Goal: Information Seeking & Learning: Find specific page/section

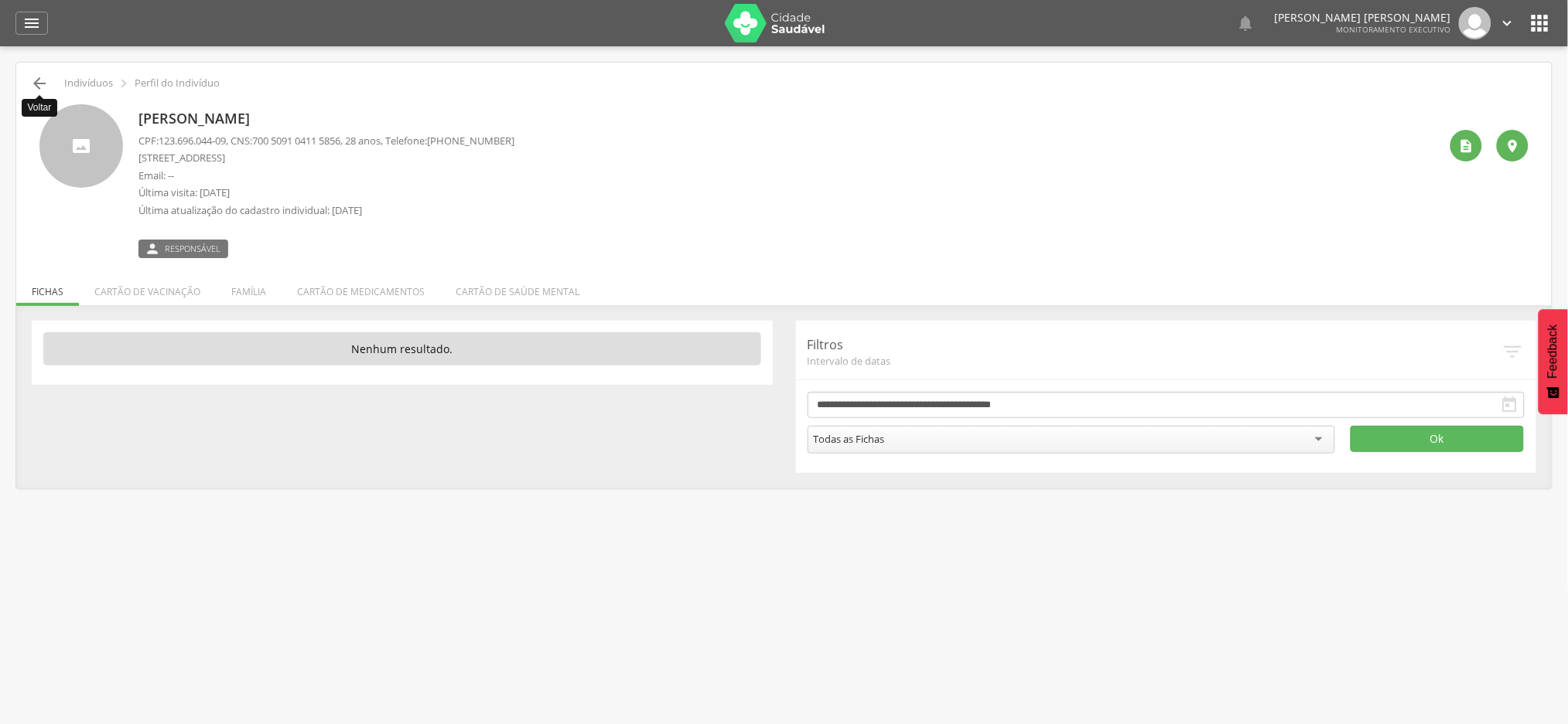
click at [41, 79] on icon "" at bounding box center [39, 84] width 19 height 19
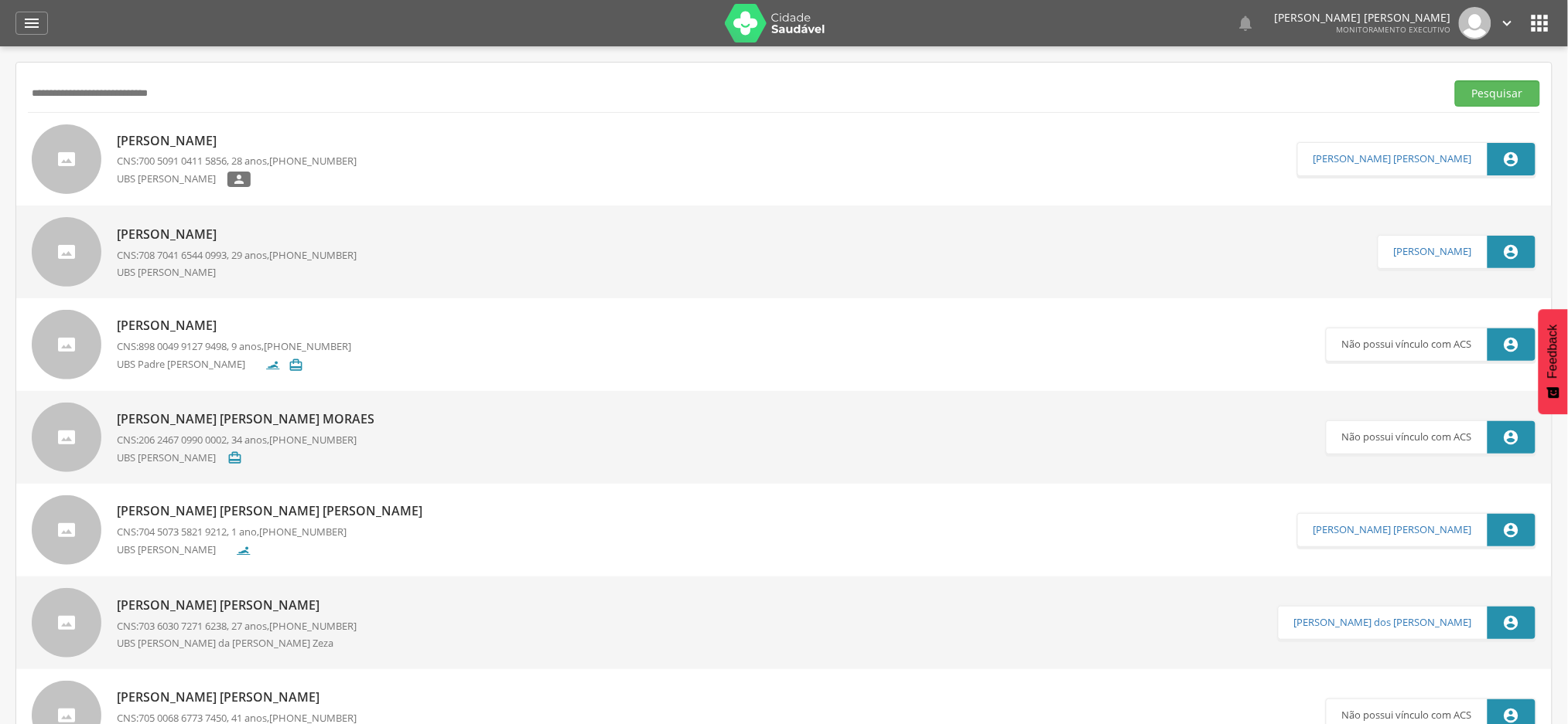
click at [138, 105] on input "**********" at bounding box center [734, 93] width 1411 height 26
paste input "text"
click at [1455, 80] on button "Pesquisar" at bounding box center [1497, 93] width 85 height 26
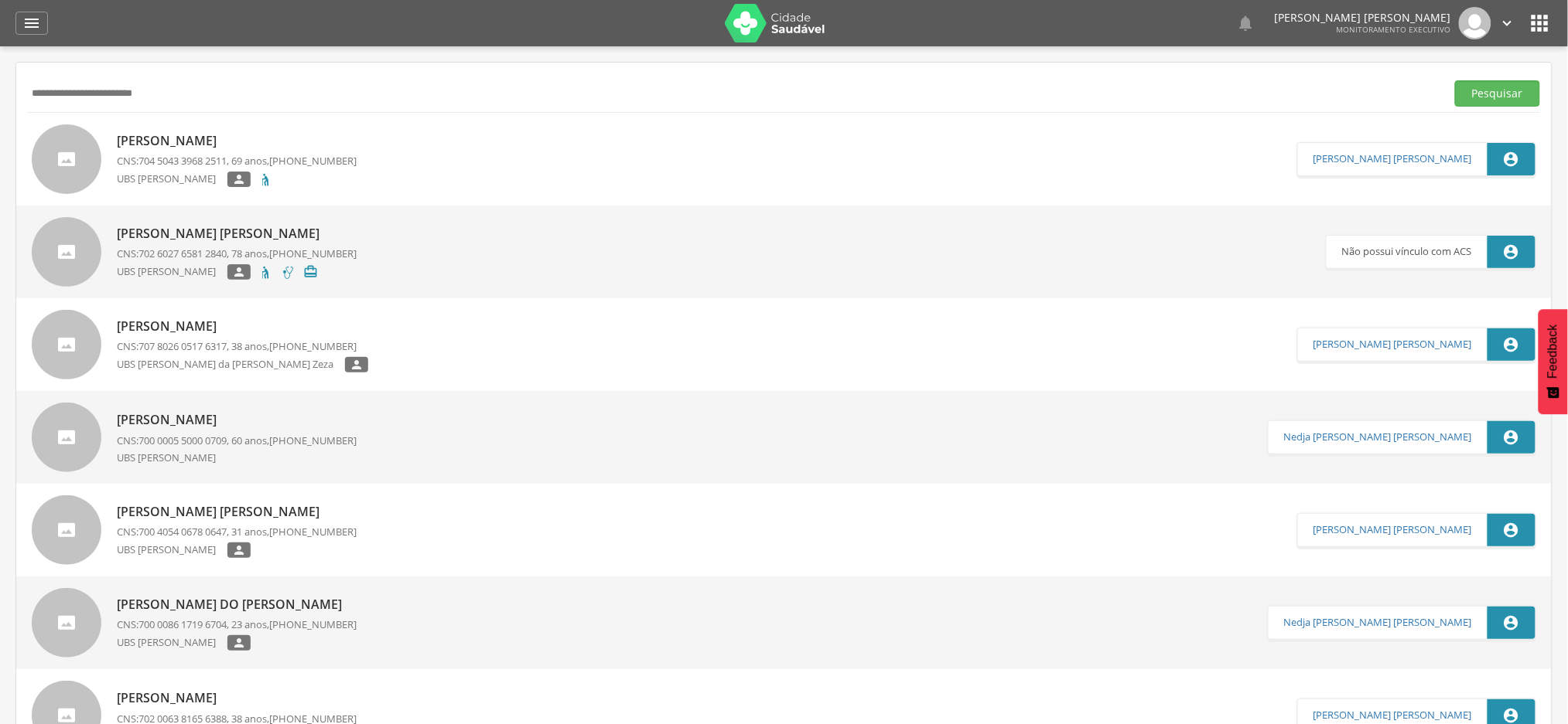
click at [275, 141] on p "[PERSON_NAME]" at bounding box center [236, 141] width 240 height 18
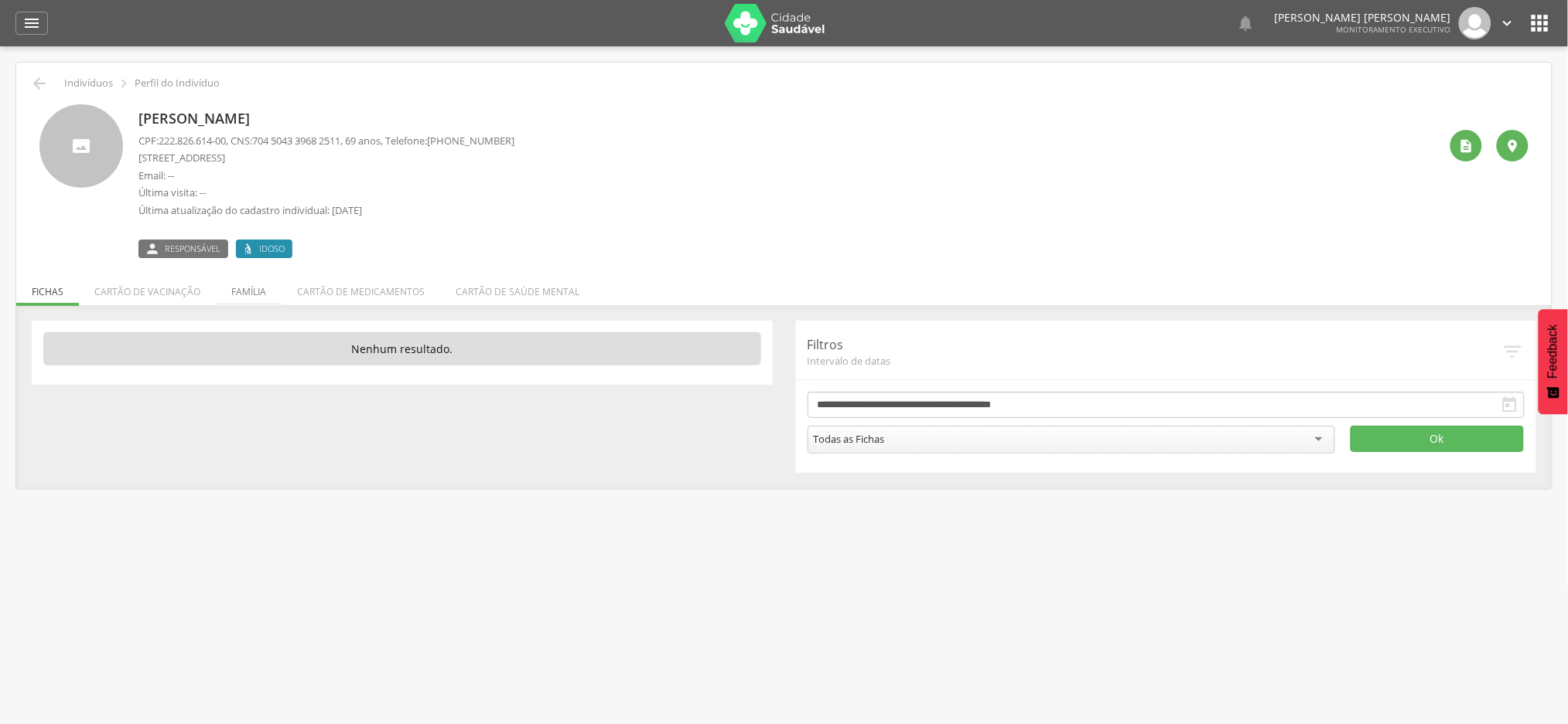
click at [242, 289] on li "Família" at bounding box center [248, 288] width 66 height 36
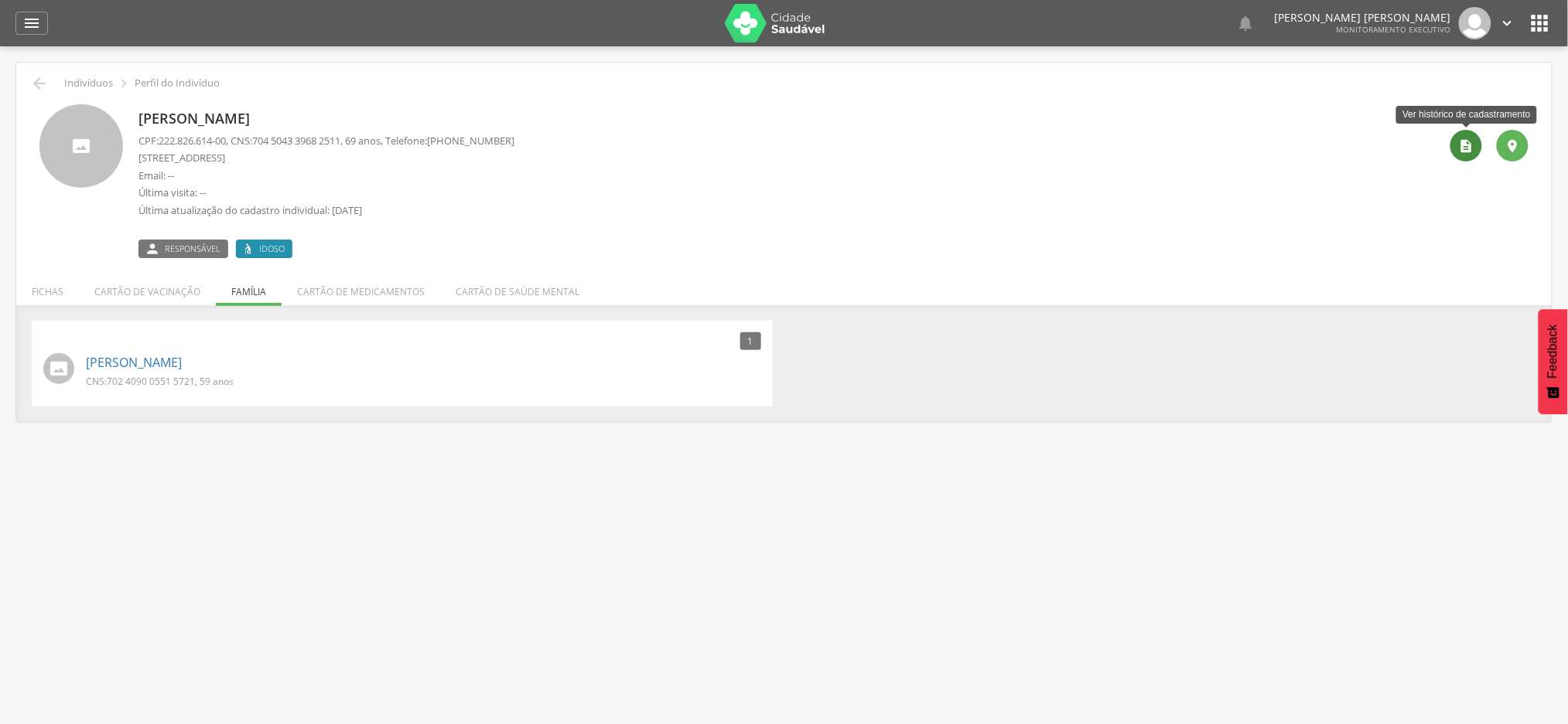
click at [1460, 144] on icon "" at bounding box center [1466, 146] width 16 height 16
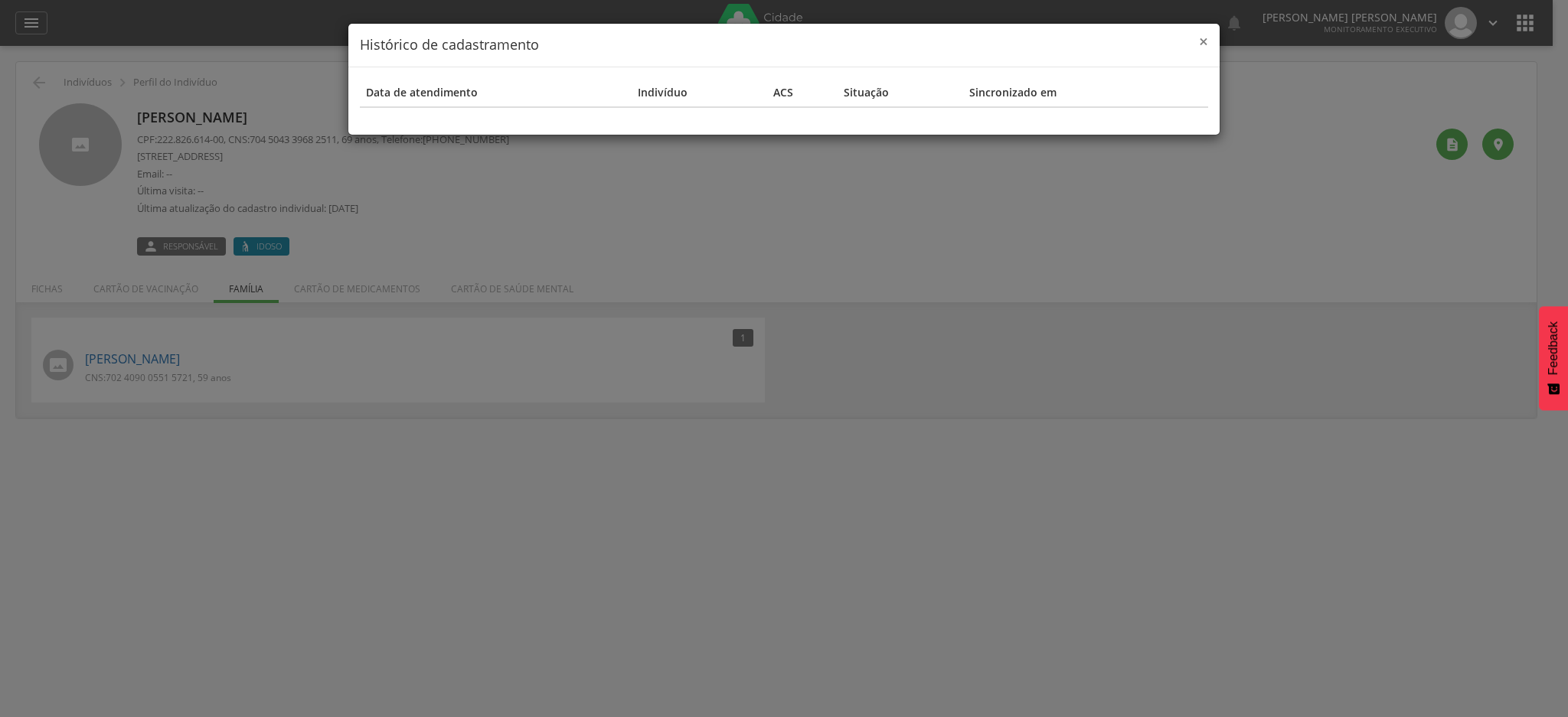
click at [1199, 42] on span "×" at bounding box center [1203, 41] width 9 height 21
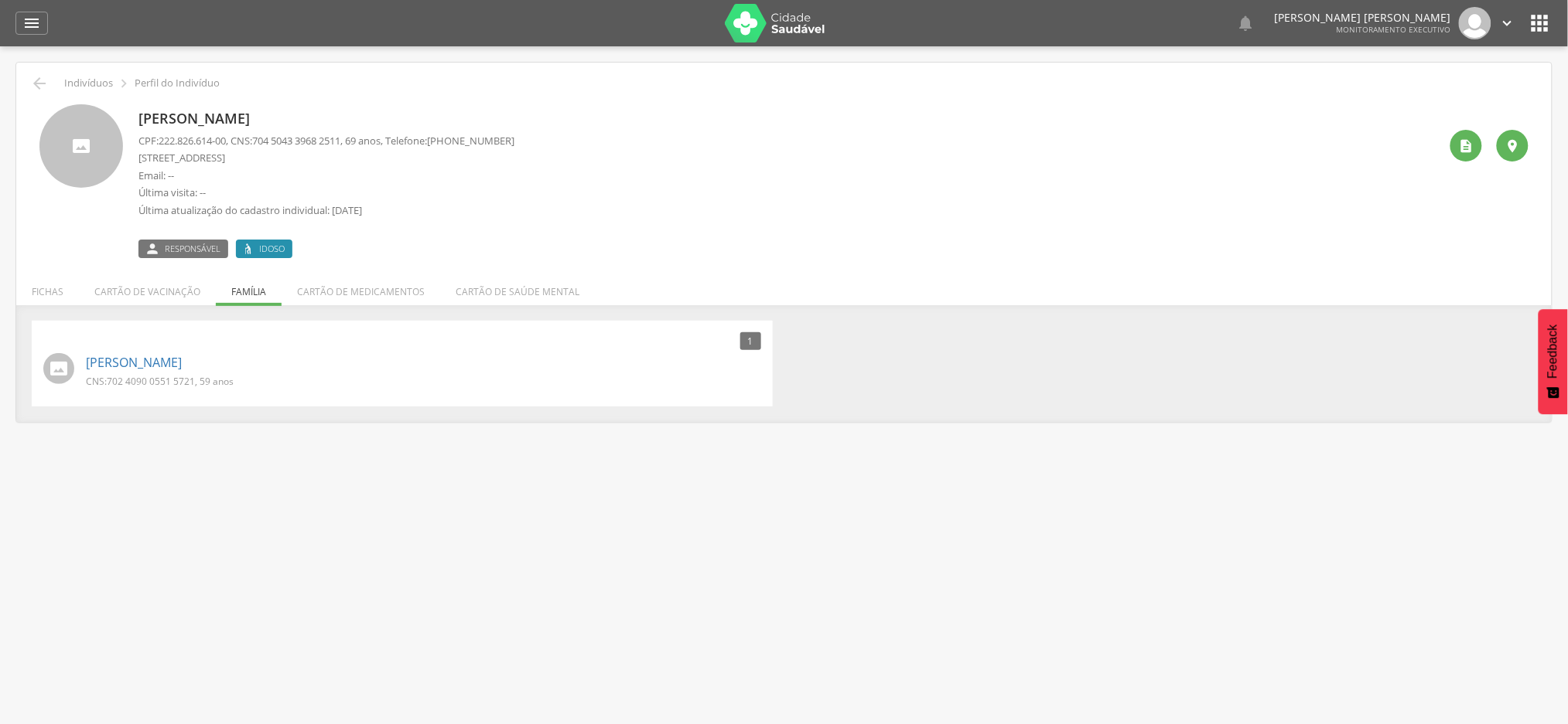
click at [26, 87] on div " Voltar Indivíduos  Perfil do Indivíduo [PERSON_NAME] CPF: 222.826.614-00 , C…" at bounding box center [783, 242] width 1535 height 360
click at [45, 83] on icon "" at bounding box center [39, 84] width 19 height 19
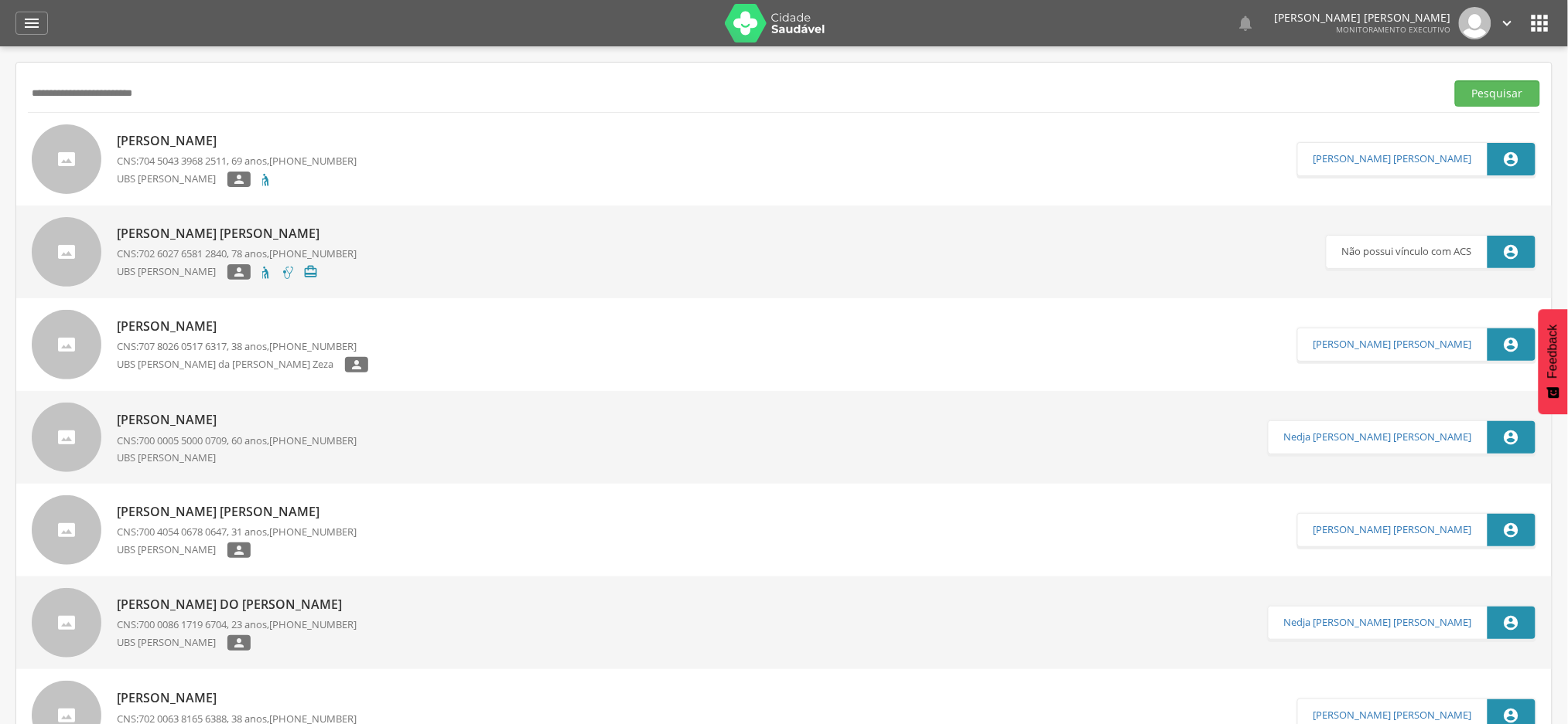
drag, startPoint x: 131, startPoint y: 83, endPoint x: 0, endPoint y: 56, distance: 133.8
click at [0, 56] on div " Supervisão  Distritos  Ubs Coordenador: - Coqueiro Seco / AL Intervalo de T…" at bounding box center [784, 408] width 1568 height 724
paste input "text"
click at [1455, 80] on button "Pesquisar" at bounding box center [1497, 93] width 85 height 26
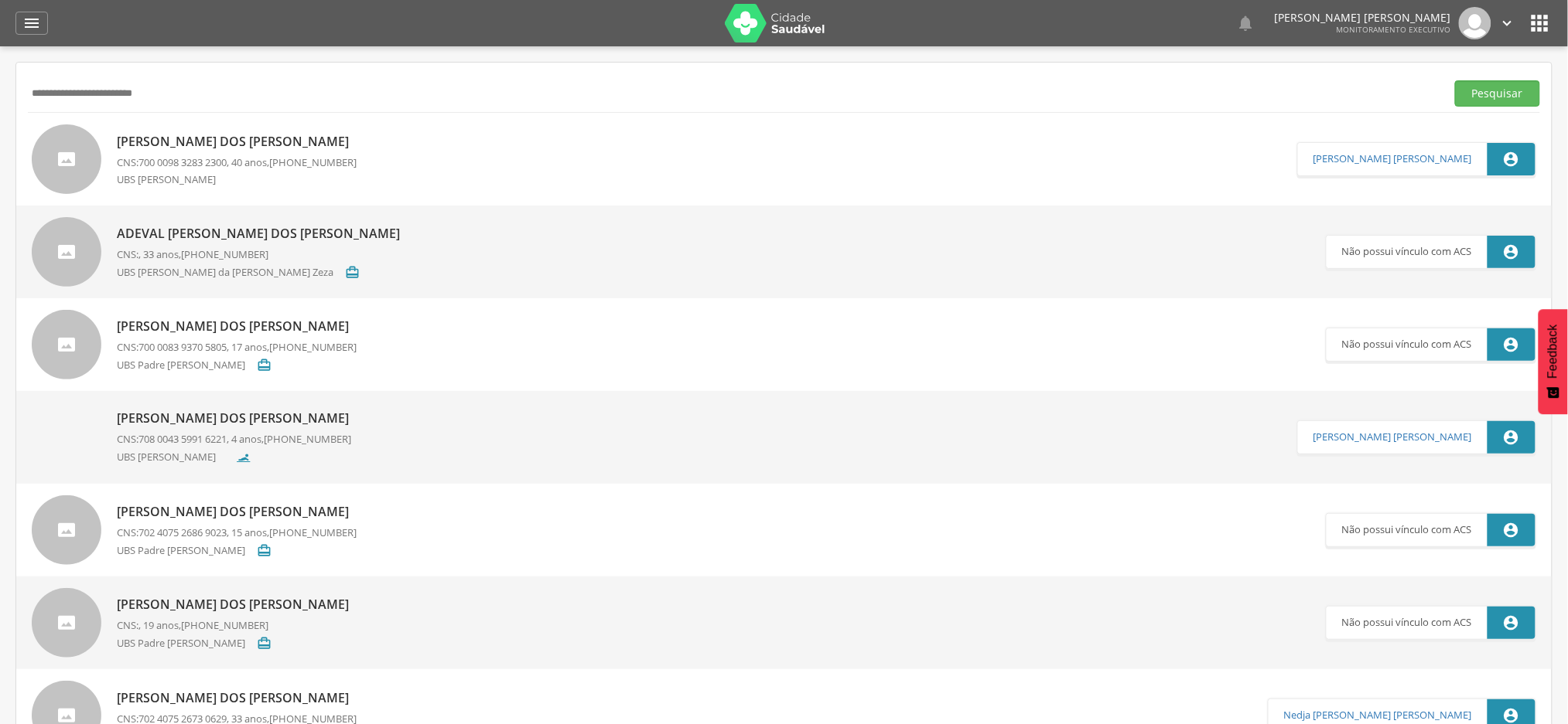
click at [189, 140] on p "[PERSON_NAME] dos [PERSON_NAME]" at bounding box center [236, 142] width 240 height 18
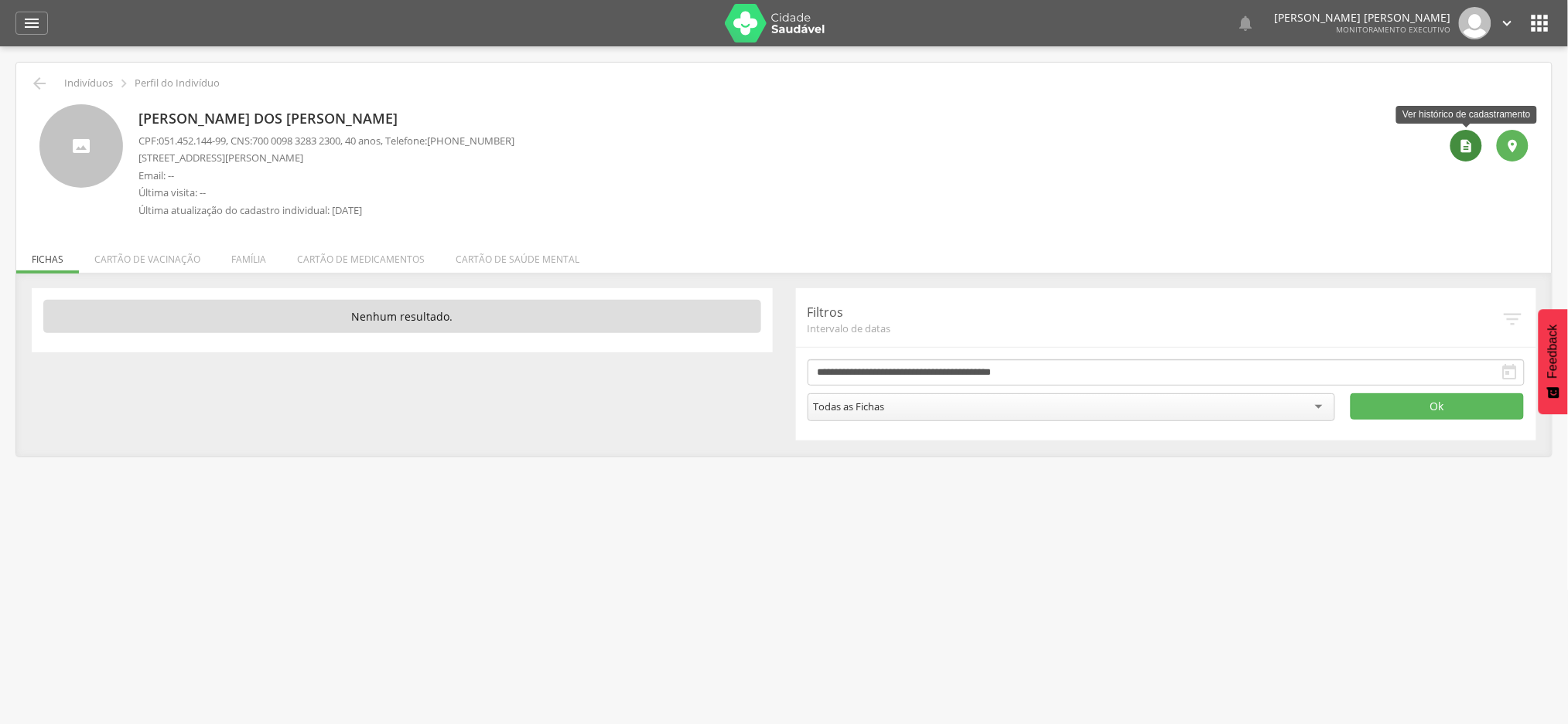
click at [1469, 153] on icon "" at bounding box center [1466, 146] width 16 height 16
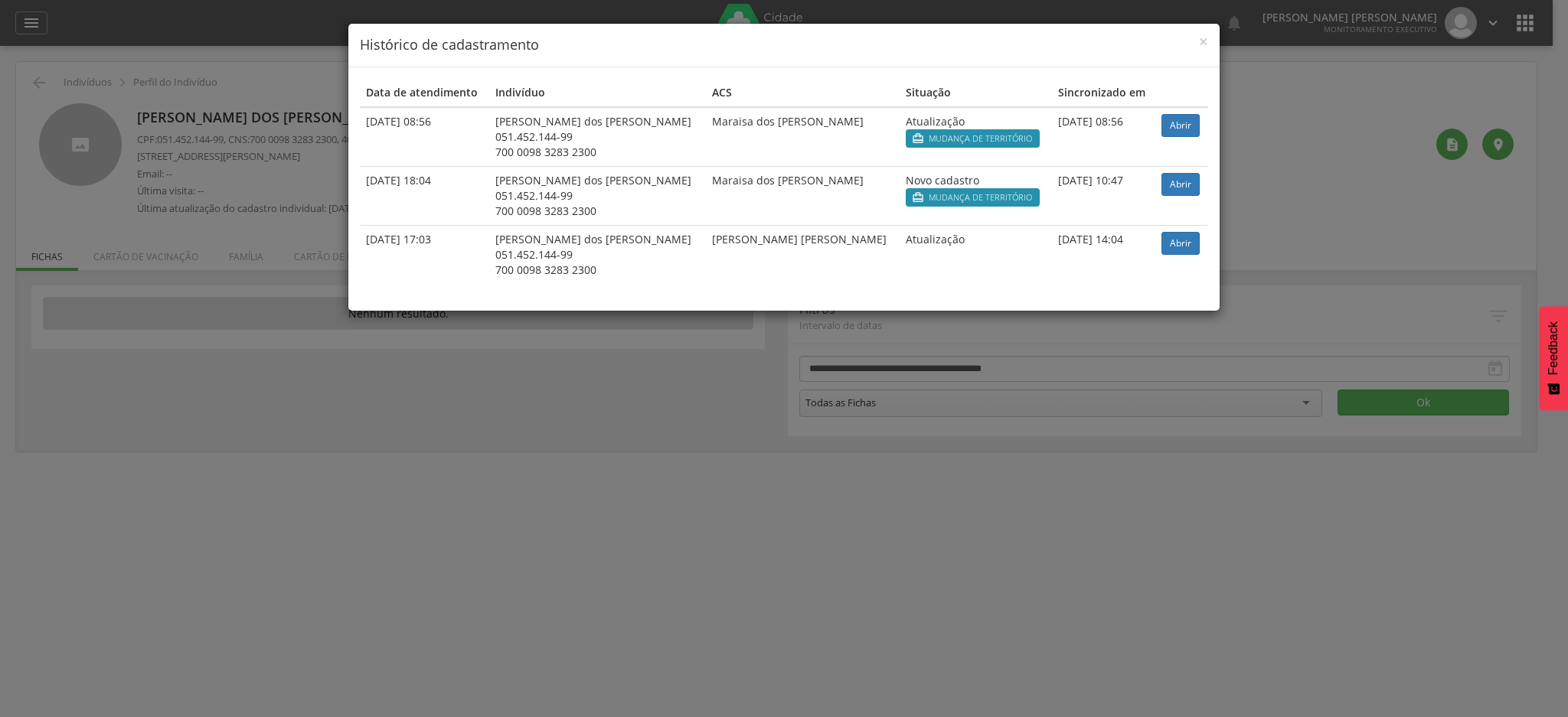
drag, startPoint x: 970, startPoint y: 37, endPoint x: 987, endPoint y: 51, distance: 22.0
click at [987, 51] on h4 "Histórico de cadastramento" at bounding box center [784, 45] width 848 height 20
click at [1135, 44] on h4 "Histórico de cadastramento" at bounding box center [784, 45] width 848 height 20
click at [1097, 52] on h4 "Histórico de cadastramento" at bounding box center [784, 45] width 848 height 20
click at [1210, 40] on div "× Histórico de cadastramento" at bounding box center [784, 45] width 871 height 43
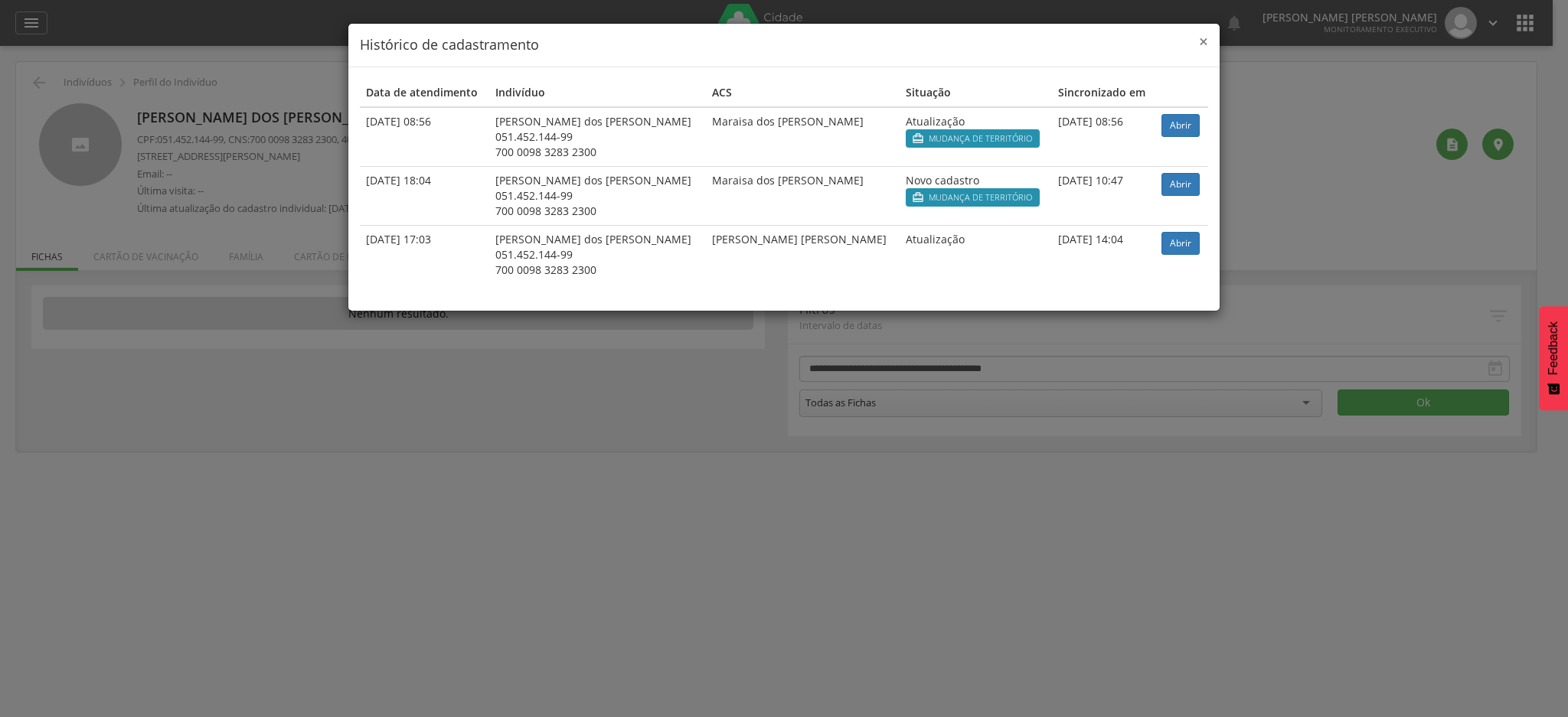
click at [1207, 42] on div "× Histórico de cadastramento" at bounding box center [784, 45] width 871 height 43
click at [1199, 42] on span "×" at bounding box center [1203, 41] width 9 height 21
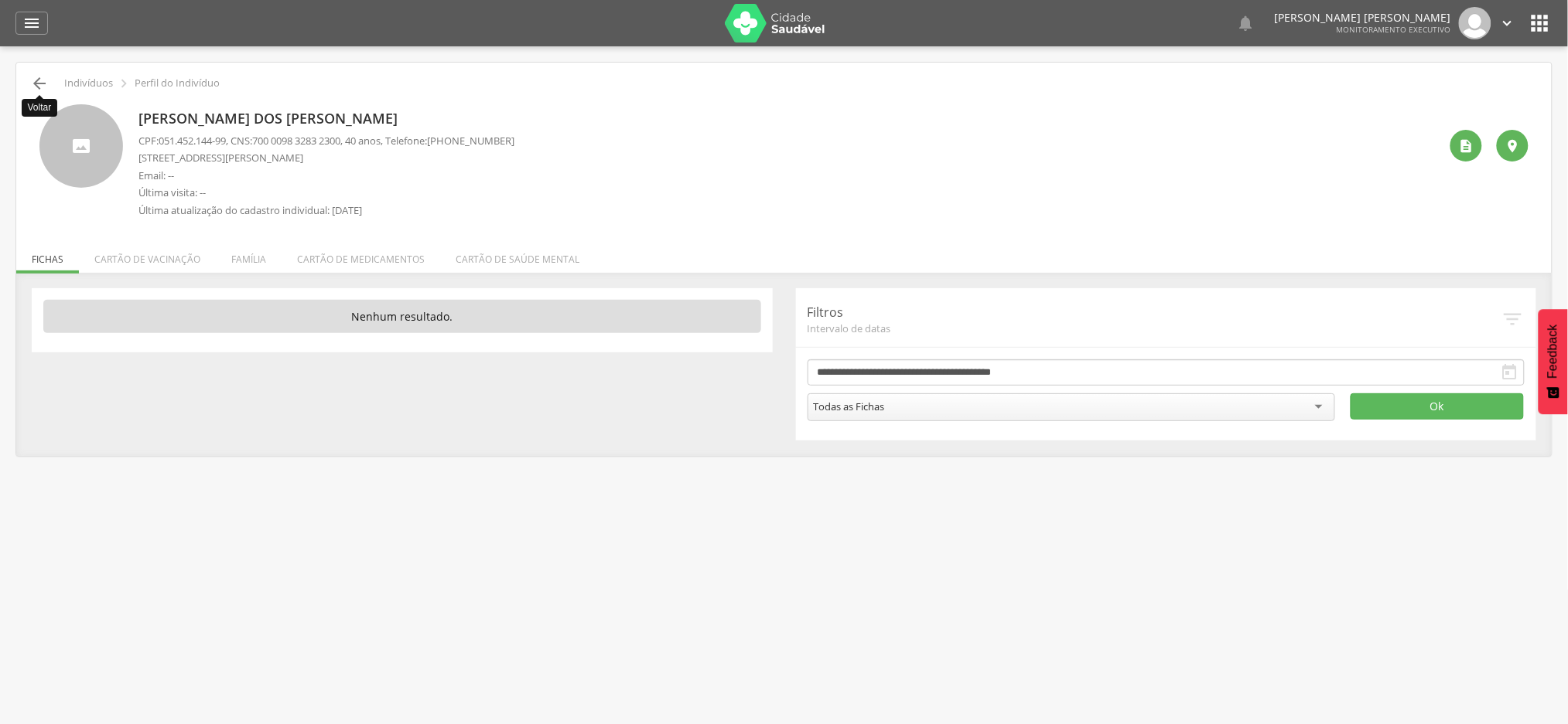
click at [34, 82] on icon "" at bounding box center [39, 84] width 19 height 19
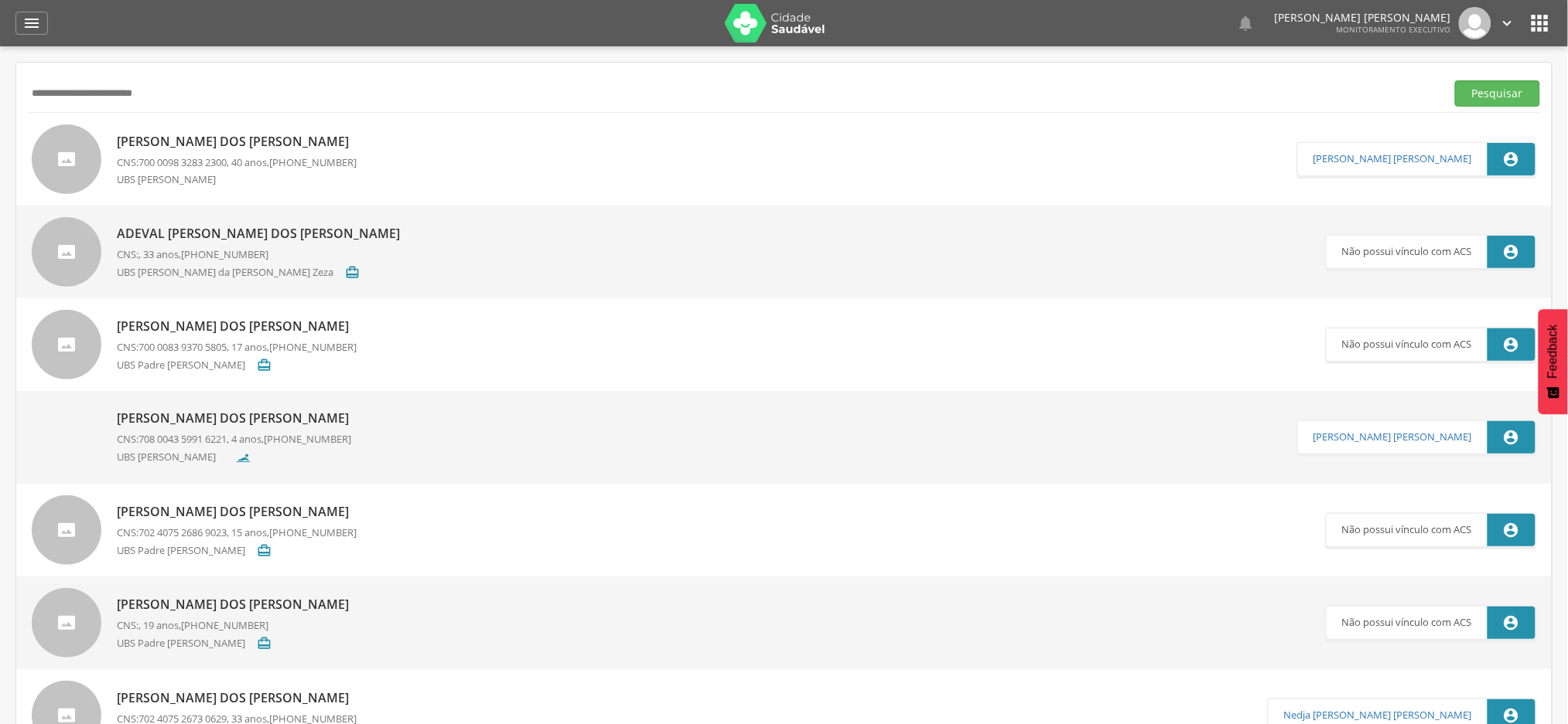
click at [145, 99] on input "**********" at bounding box center [734, 93] width 1411 height 26
paste input "********"
click at [1455, 80] on button "Pesquisar" at bounding box center [1497, 93] width 85 height 26
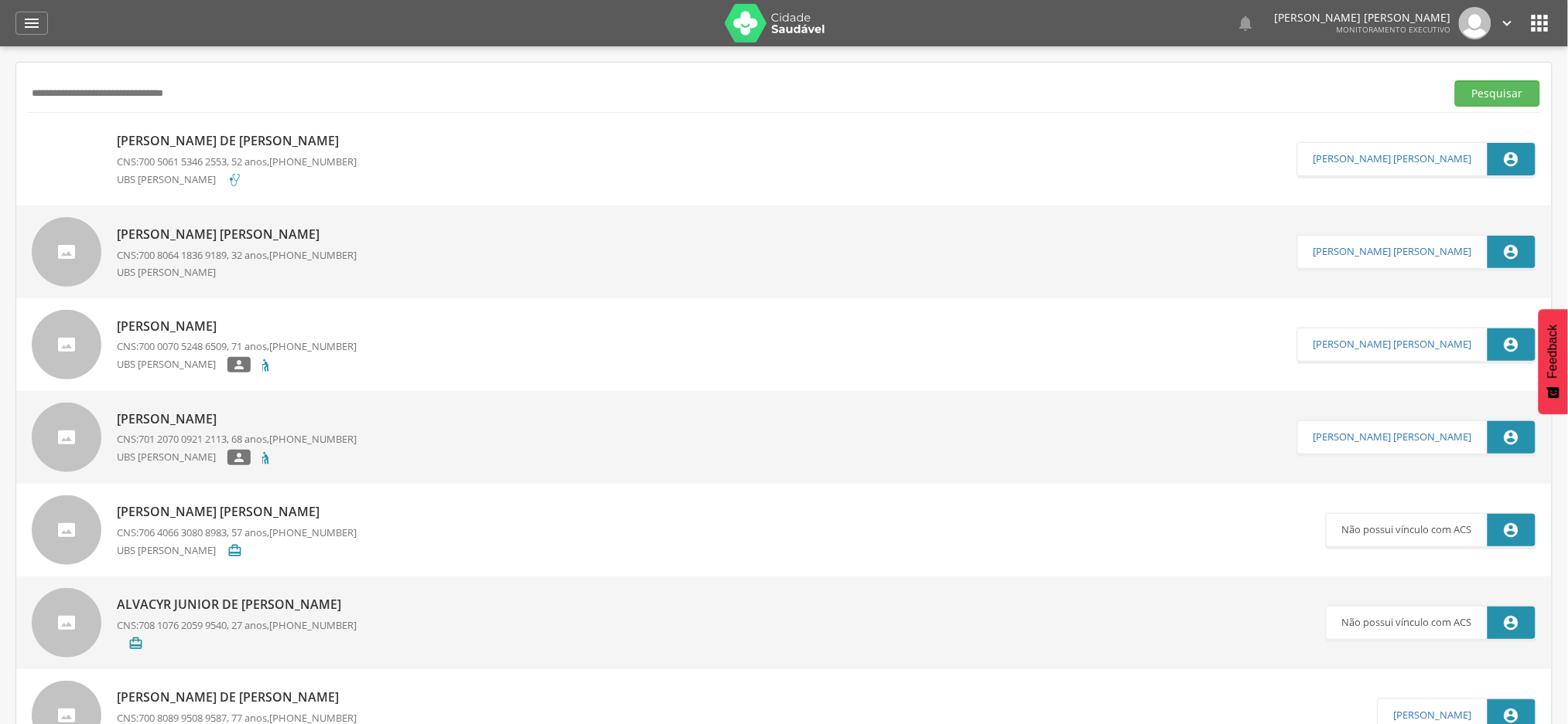
click at [233, 142] on p "[PERSON_NAME] de [PERSON_NAME]" at bounding box center [236, 141] width 240 height 18
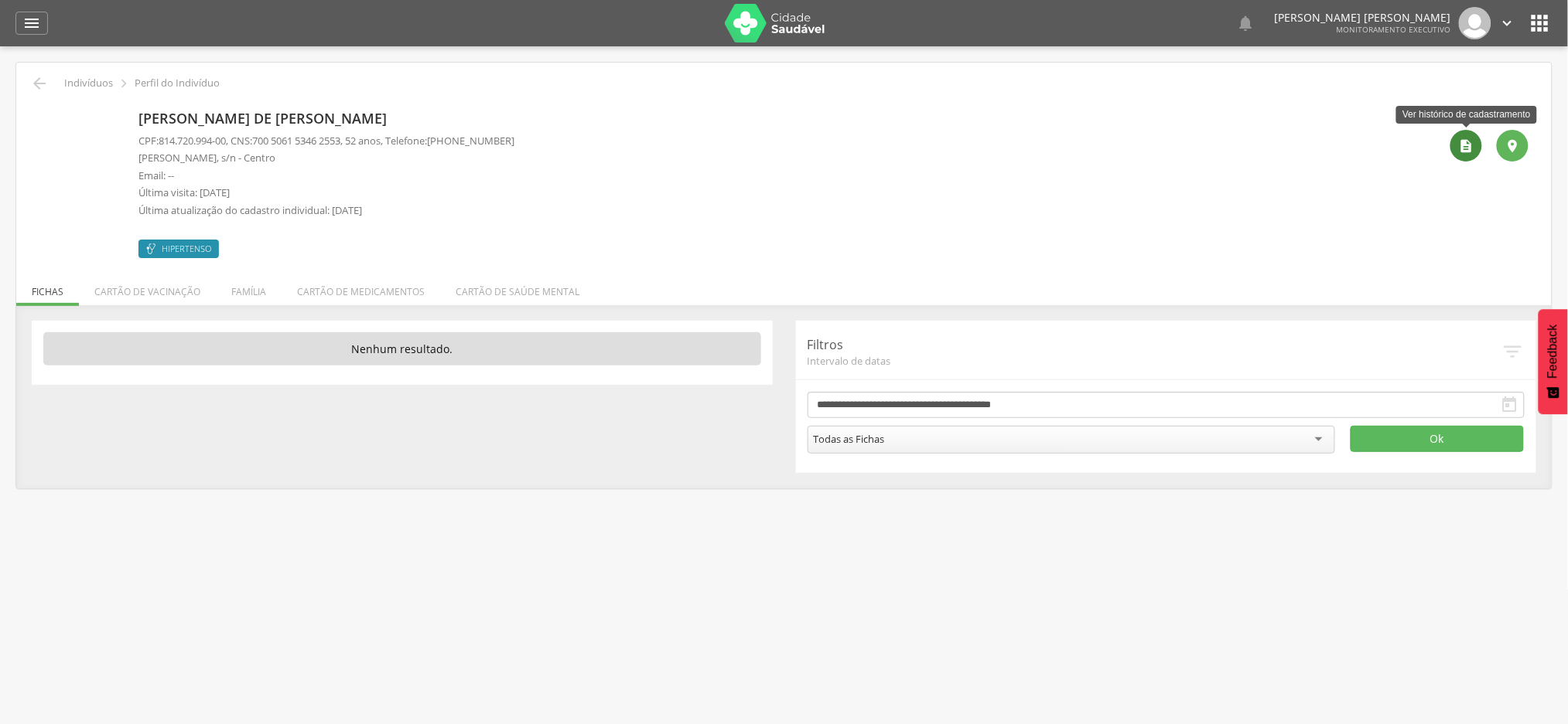
click at [1462, 152] on icon "" at bounding box center [1466, 146] width 16 height 16
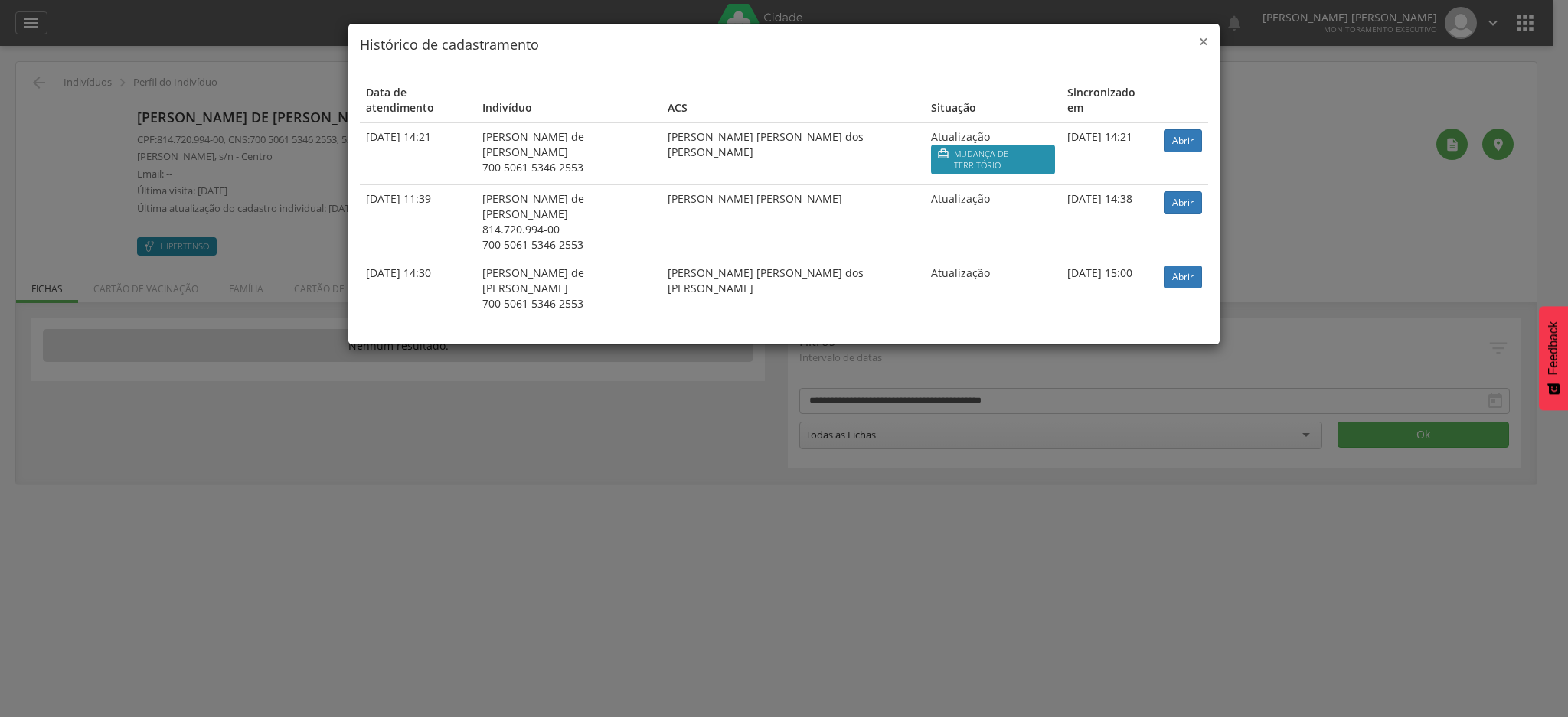
click at [1207, 38] on span "×" at bounding box center [1203, 41] width 9 height 21
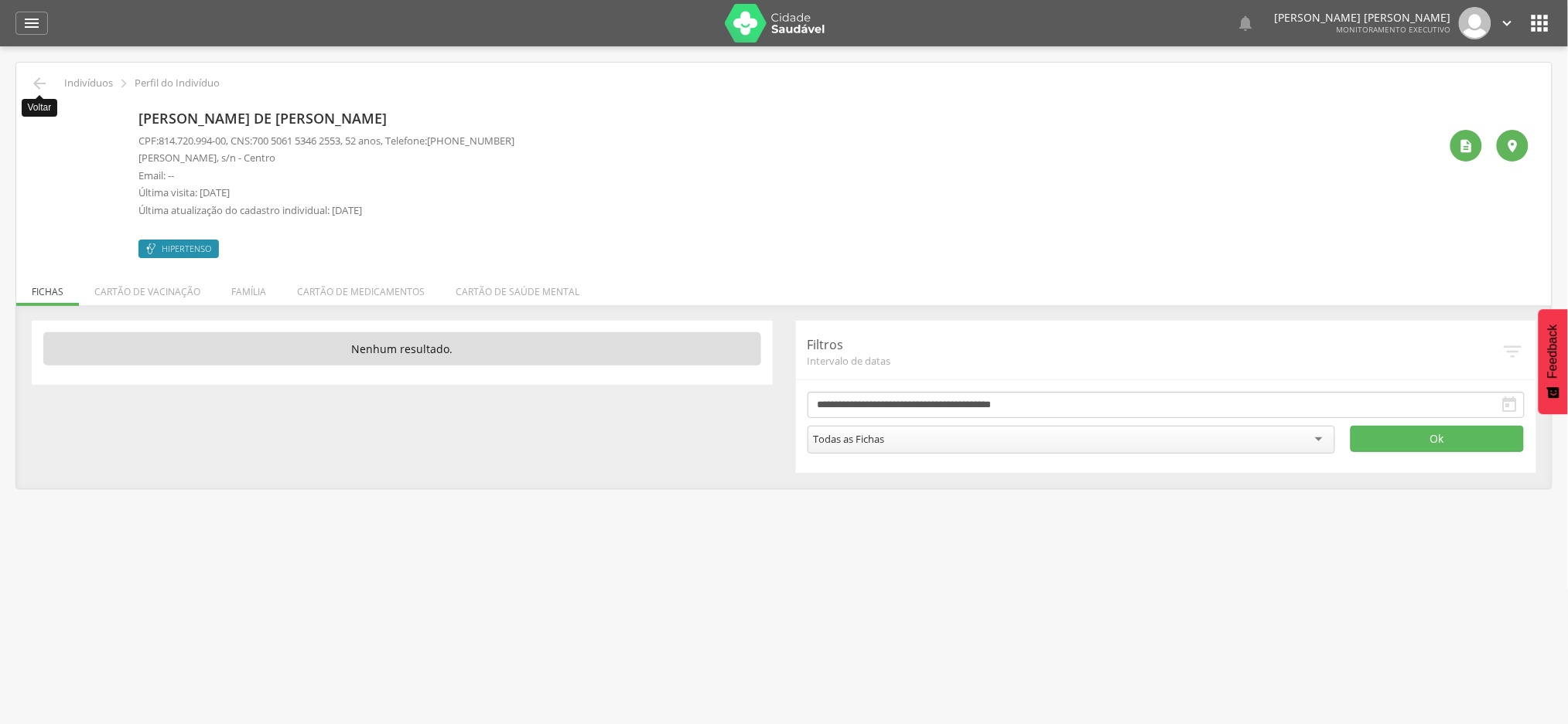
click at [43, 93] on div " Voltar Indivíduos  Perfil do Indivíduo [PERSON_NAME] de [PERSON_NAME] CPF: 8…" at bounding box center [783, 275] width 1535 height 426
click at [41, 84] on icon "" at bounding box center [39, 84] width 19 height 19
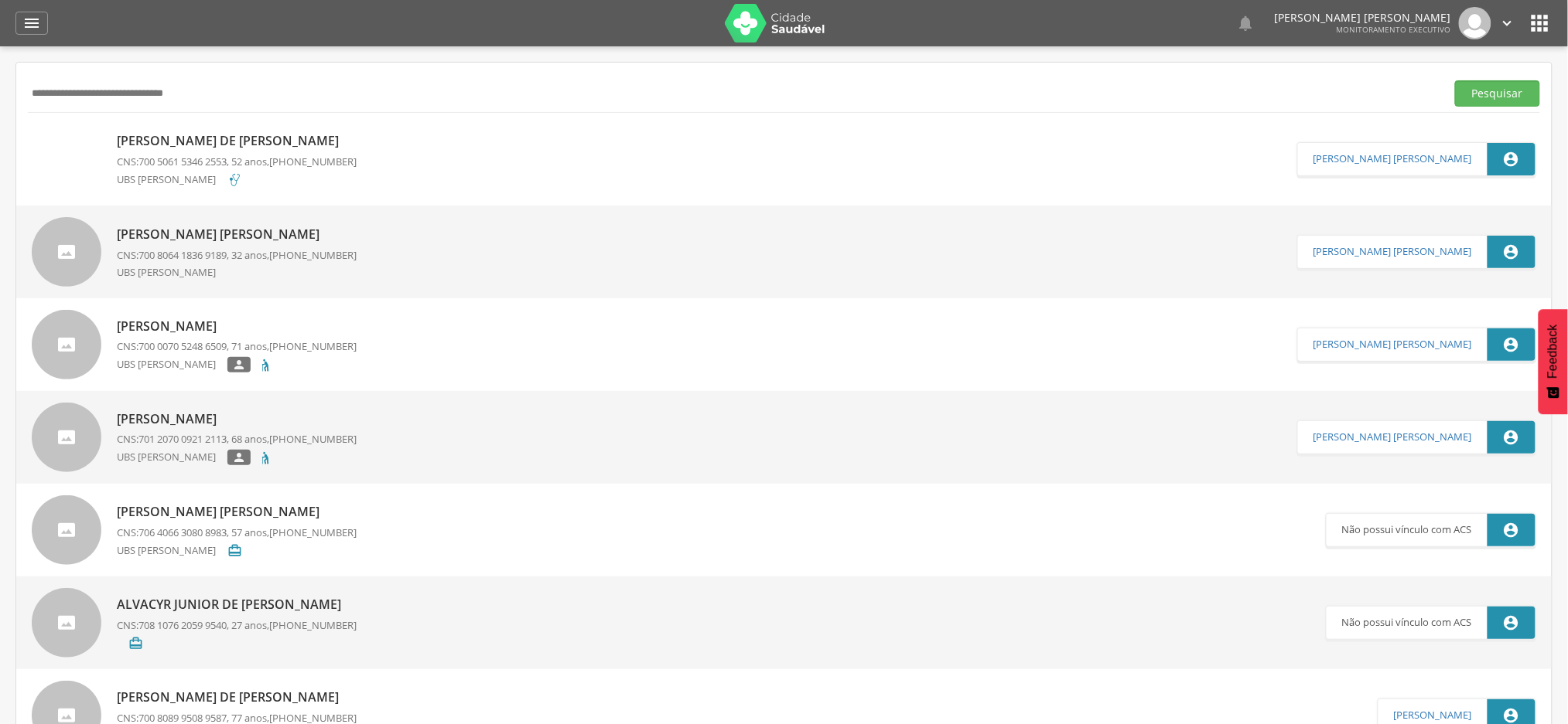
click at [188, 93] on input "**********" at bounding box center [734, 93] width 1411 height 26
paste input "text"
click at [1455, 80] on button "Pesquisar" at bounding box center [1497, 93] width 85 height 26
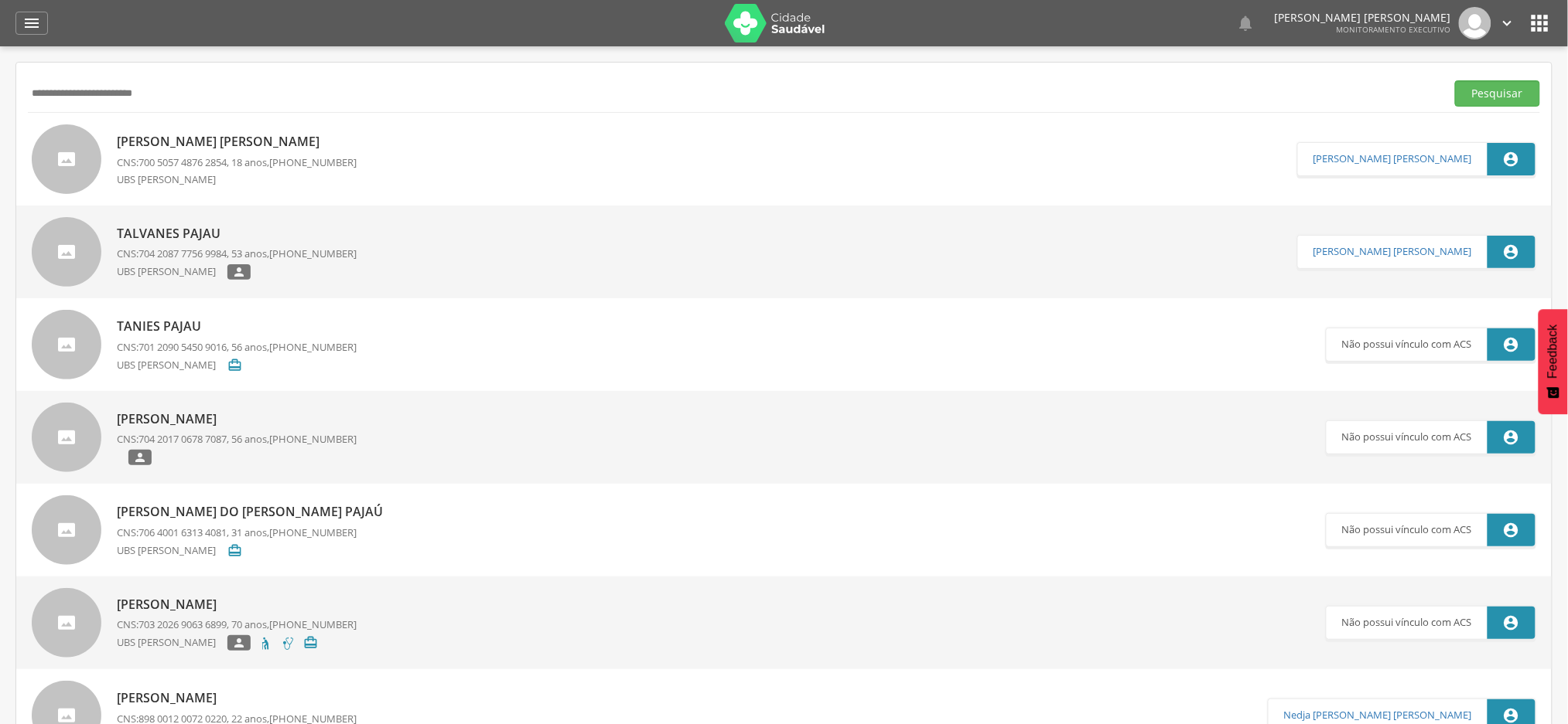
click at [158, 140] on p "[PERSON_NAME] [PERSON_NAME]" at bounding box center [236, 142] width 240 height 18
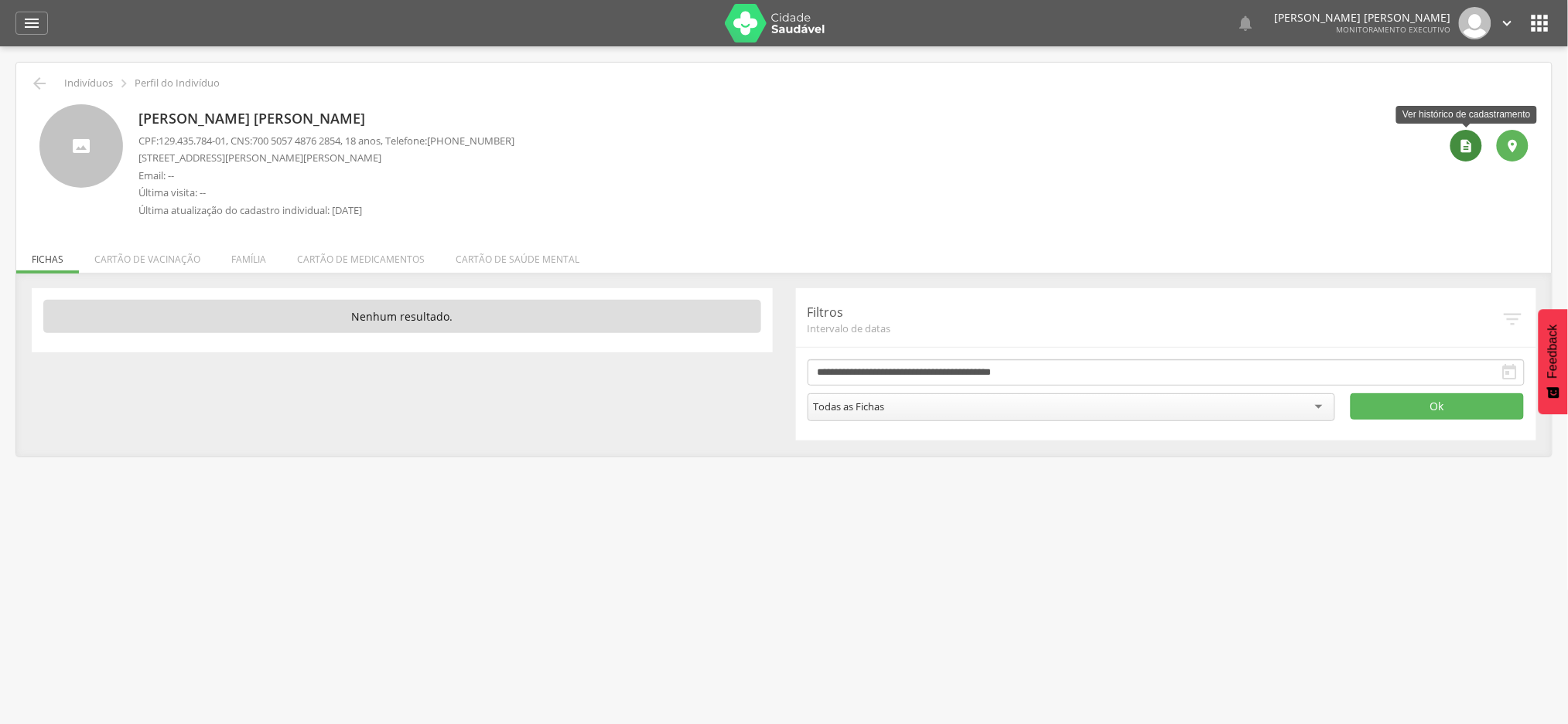
click at [1463, 143] on icon "" at bounding box center [1466, 146] width 16 height 16
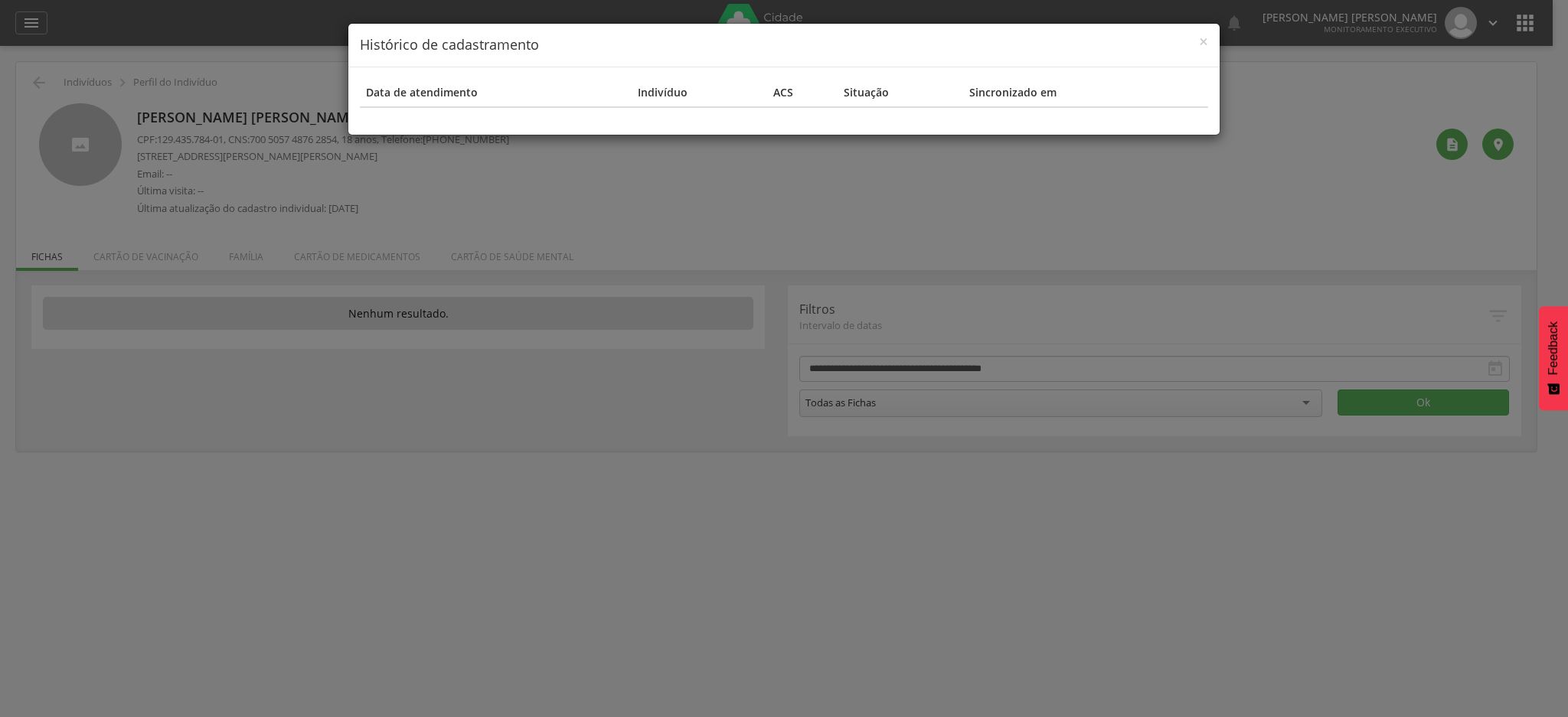
click at [936, 47] on h4 "Histórico de cadastramento" at bounding box center [784, 45] width 848 height 20
click at [1207, 43] on span "×" at bounding box center [1203, 41] width 9 height 21
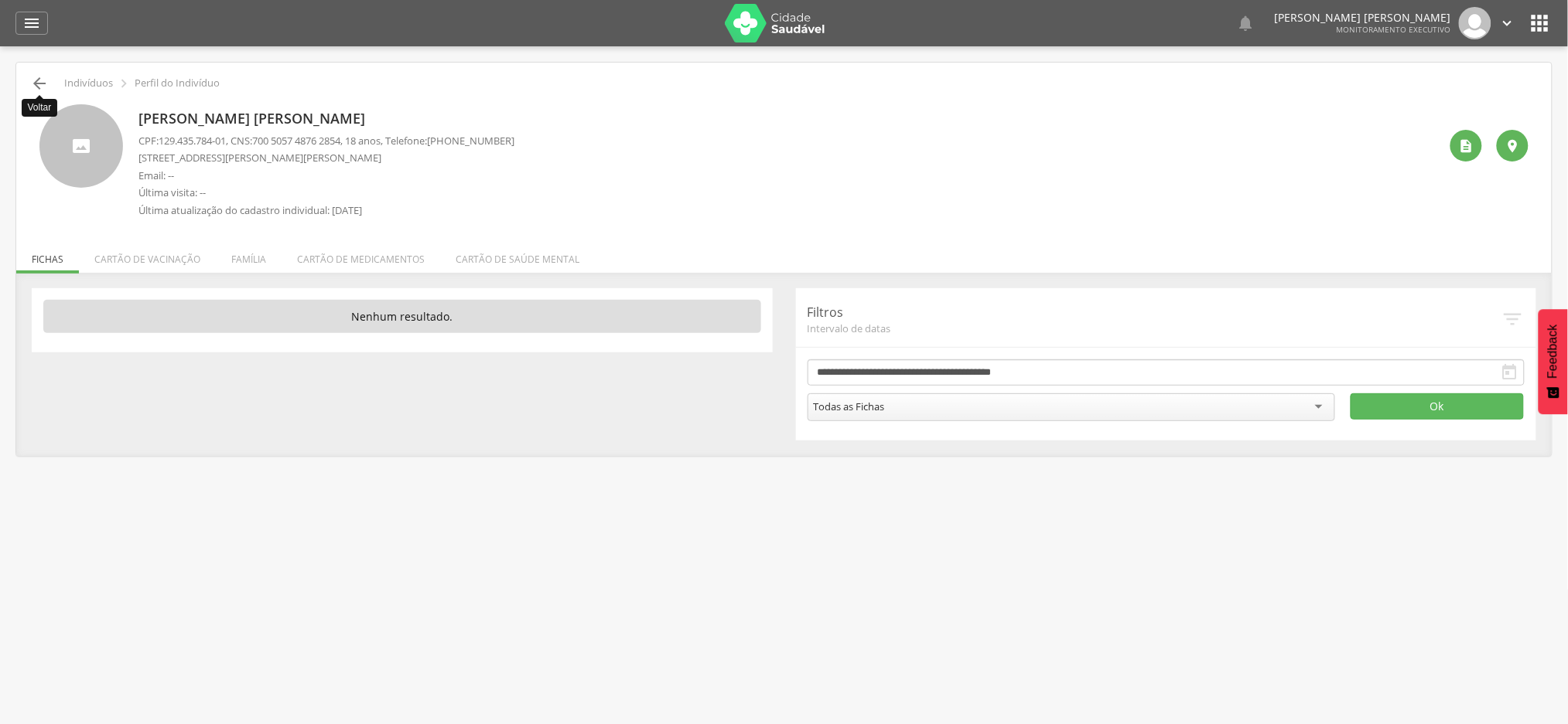
click at [48, 79] on icon "" at bounding box center [39, 84] width 19 height 19
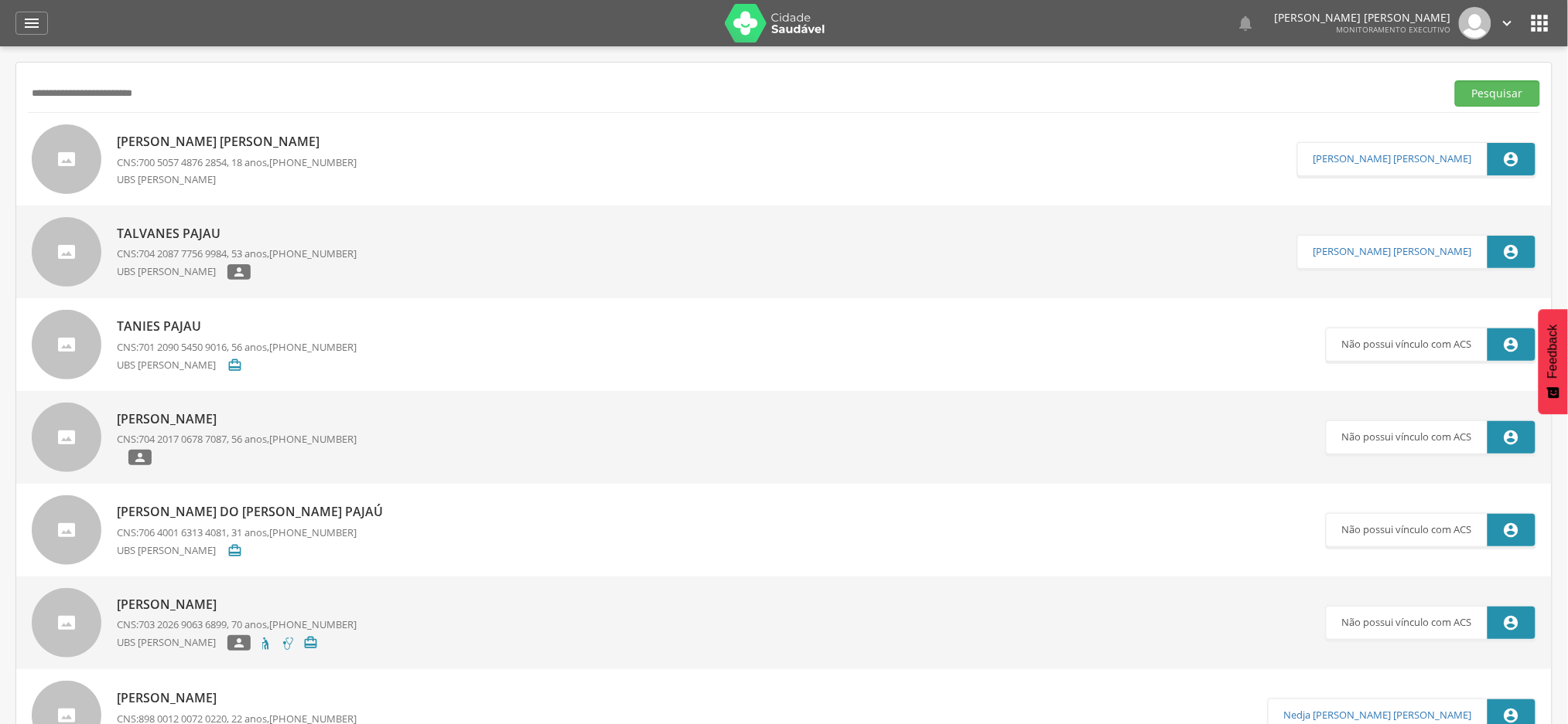
drag, startPoint x: 218, startPoint y: 89, endPoint x: 0, endPoint y: 89, distance: 218.0
click at [0, 89] on div " Supervisão  Distritos  Ubs Coordenador: - Coqueiro Seco / AL Intervalo de T…" at bounding box center [784, 408] width 1568 height 724
paste input "text"
click at [1455, 80] on button "Pesquisar" at bounding box center [1497, 93] width 85 height 26
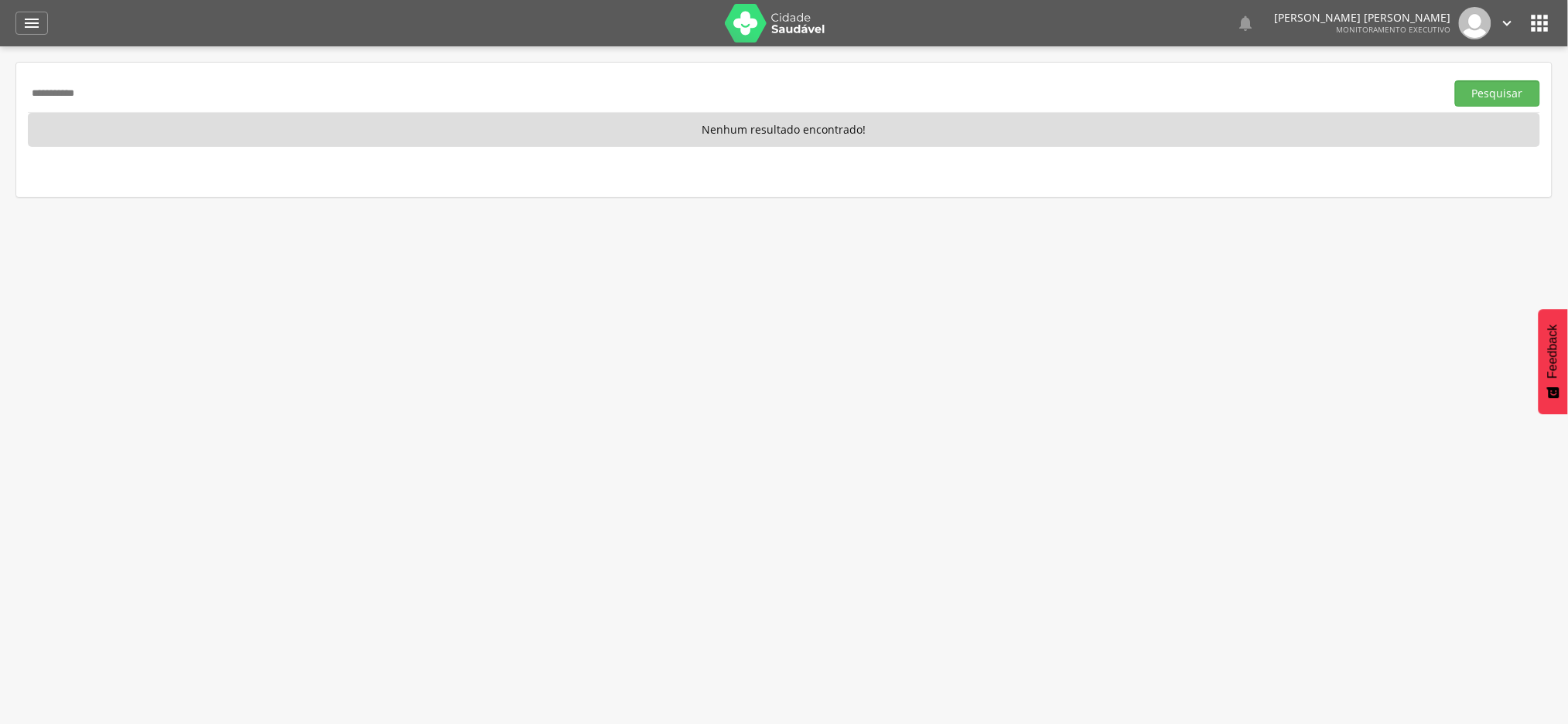
click at [71, 93] on input "**********" at bounding box center [734, 93] width 1411 height 26
paste input "*********"
type input "**********"
click at [1455, 80] on button "Pesquisar" at bounding box center [1497, 93] width 85 height 26
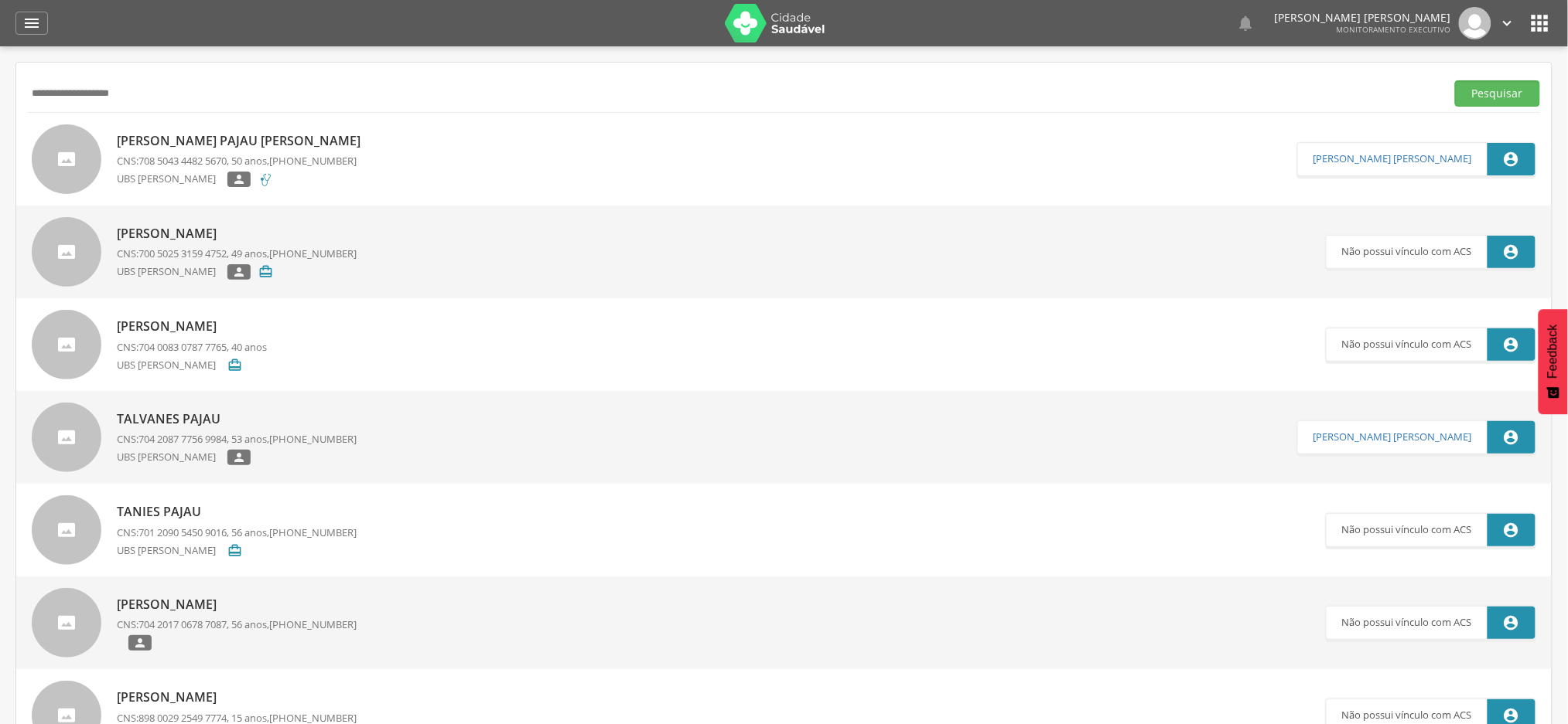
click at [195, 141] on p "[PERSON_NAME] Pajau [PERSON_NAME]" at bounding box center [242, 141] width 252 height 18
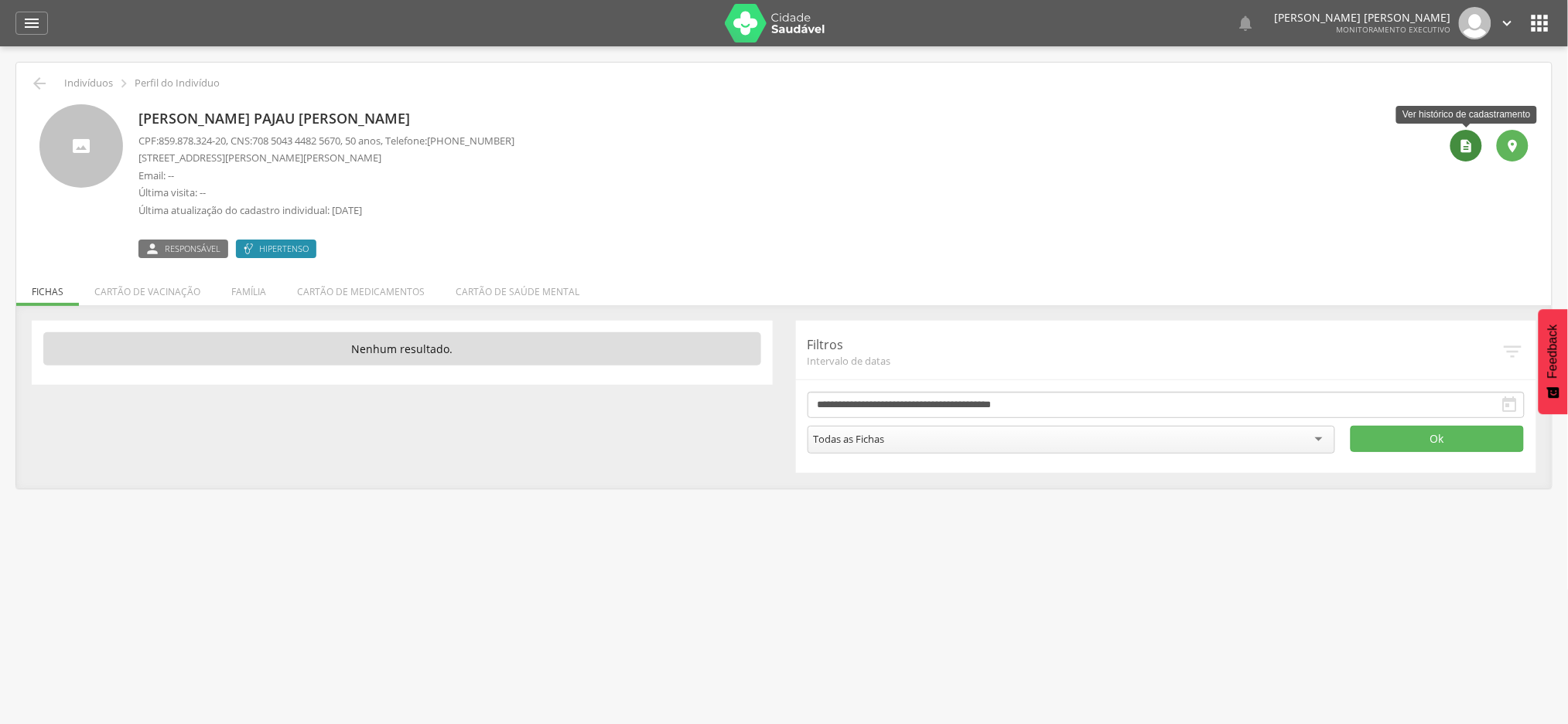
click at [1457, 146] on div "" at bounding box center [1466, 145] width 32 height 32
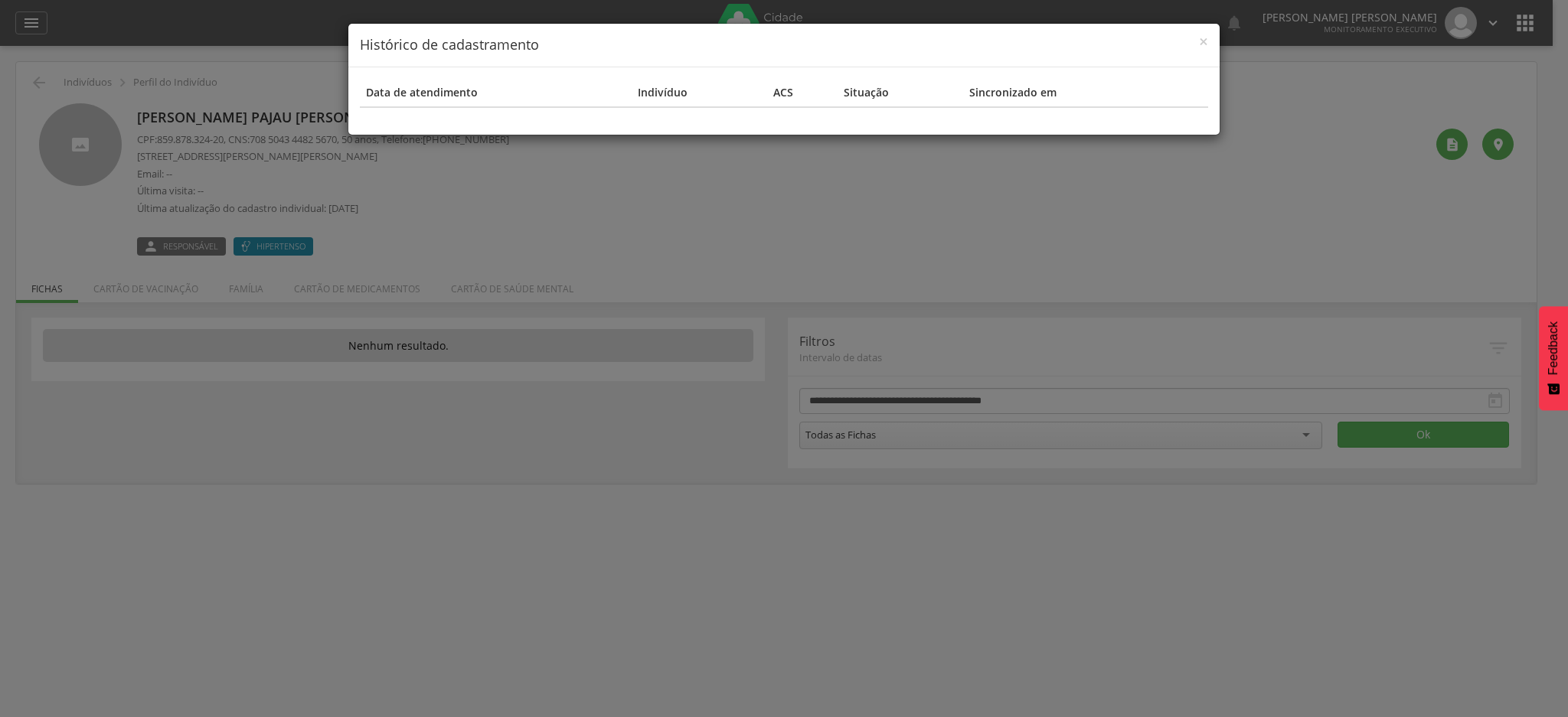
click at [656, 53] on h4 "Histórico de cadastramento" at bounding box center [784, 45] width 848 height 20
click at [939, 248] on div "× Histórico de cadastramento Data de atendimento Indivíduo ACS Situação Sincron…" at bounding box center [784, 358] width 1568 height 717
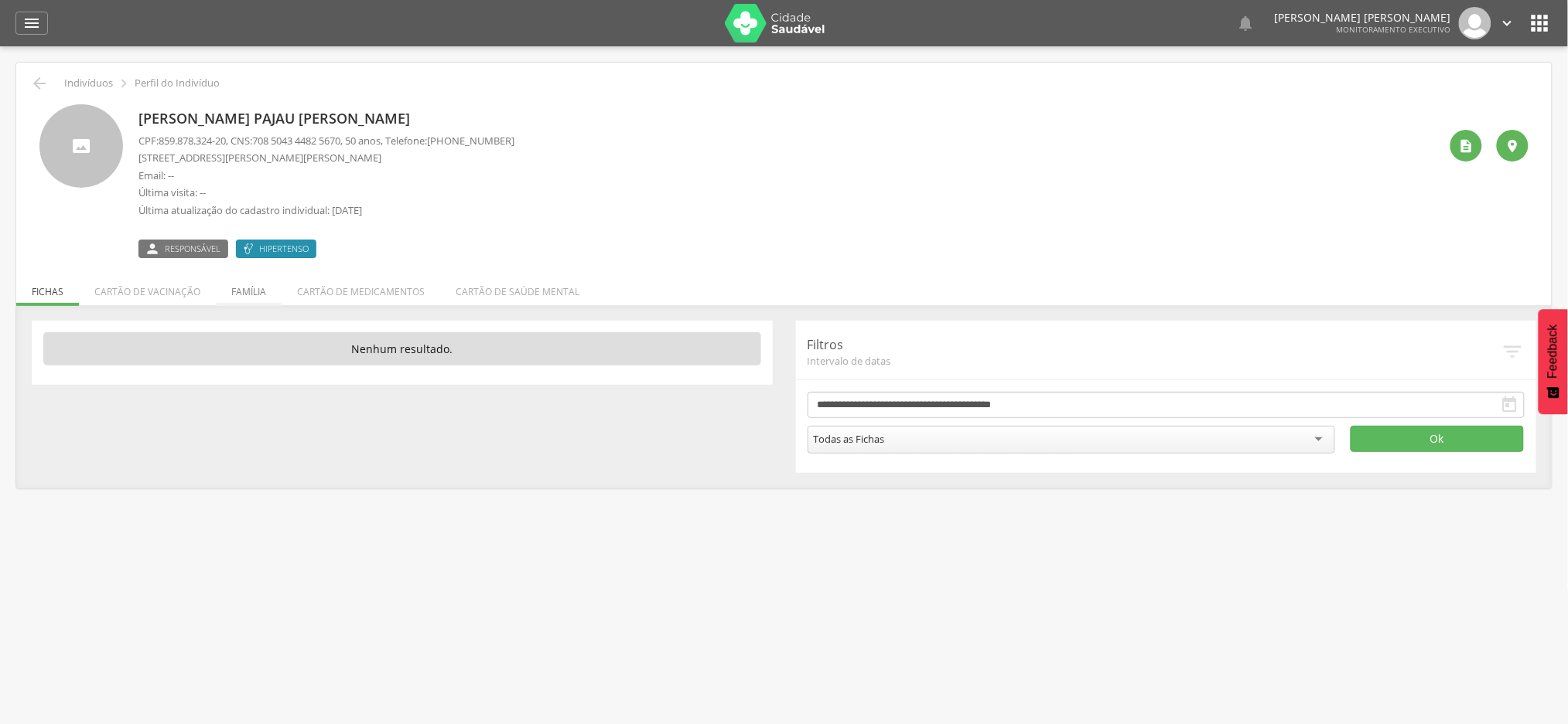
click at [245, 295] on li "Família" at bounding box center [248, 288] width 66 height 36
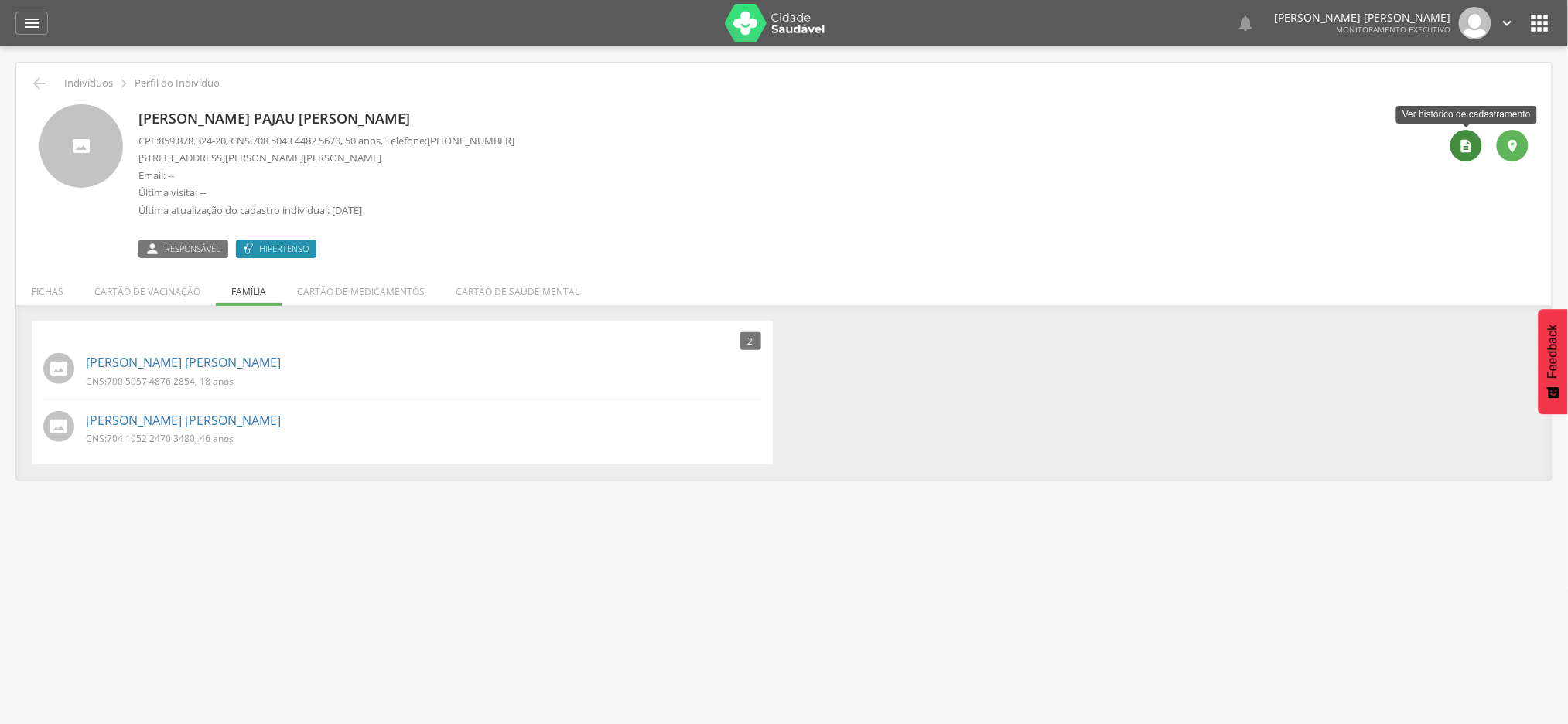
click at [1466, 147] on icon "" at bounding box center [1466, 146] width 16 height 16
